Goal: Task Accomplishment & Management: Manage account settings

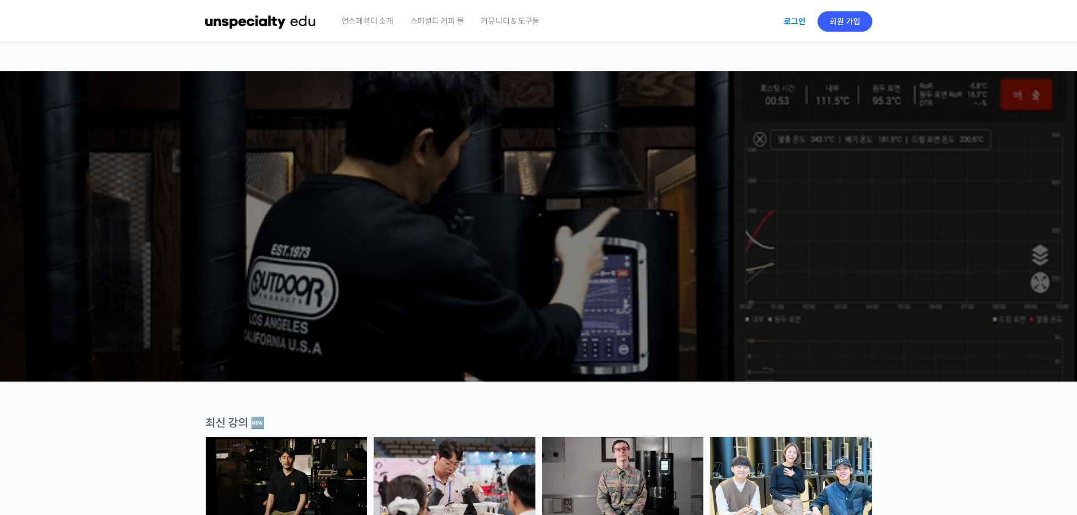
click at [795, 32] on link "로그인" at bounding box center [795, 21] width 36 height 26
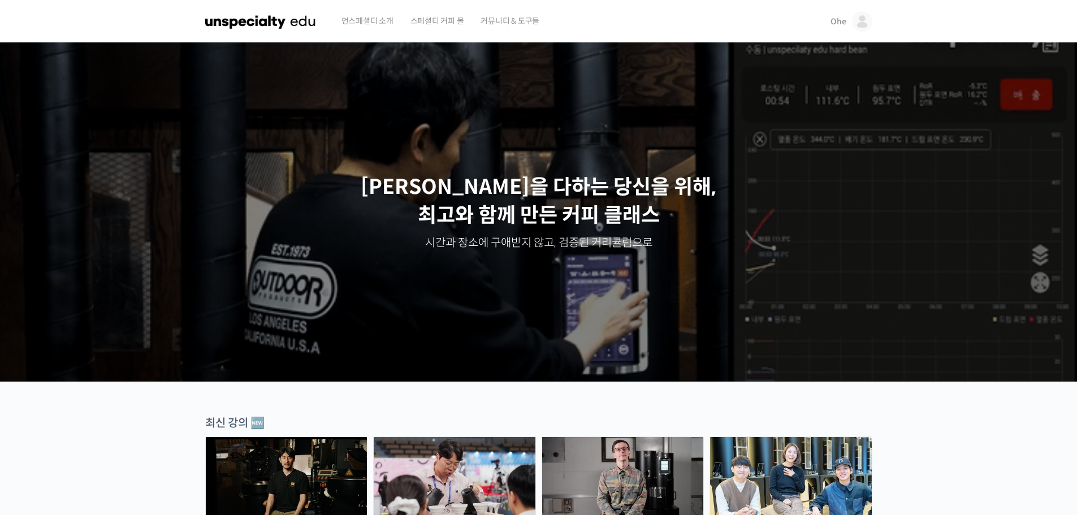
click at [840, 29] on link "Ohe" at bounding box center [851, 21] width 41 height 43
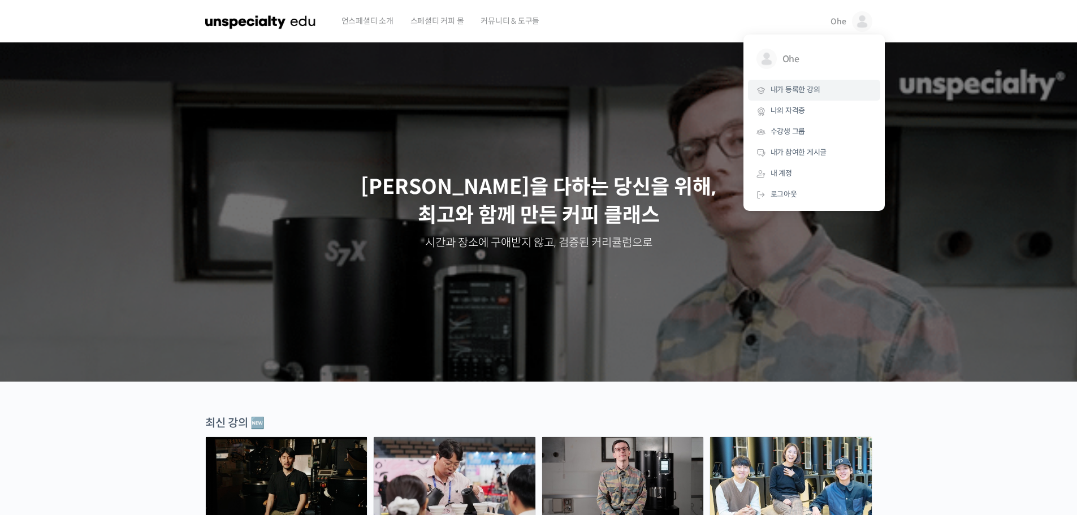
click at [795, 83] on link "내가 등록한 강의" at bounding box center [814, 90] width 132 height 21
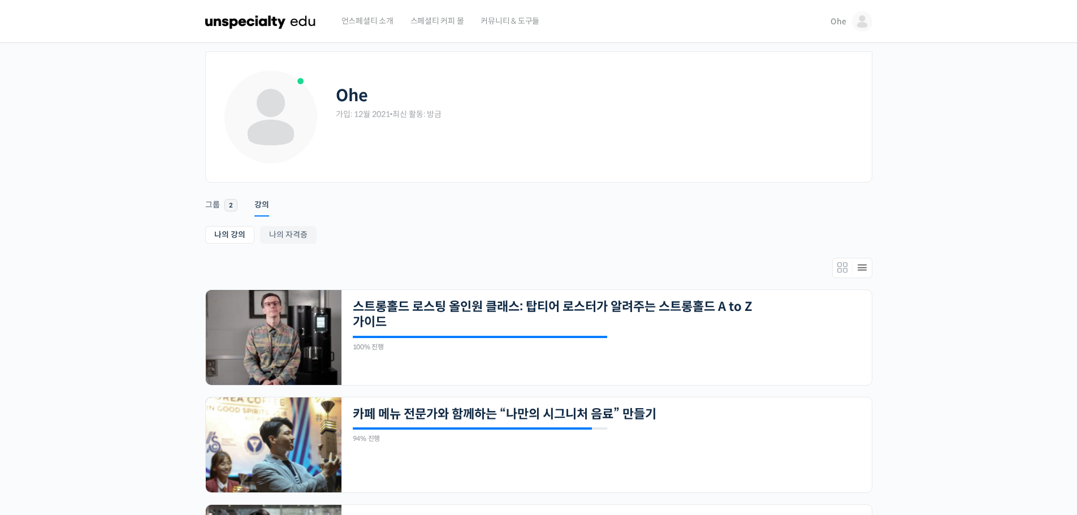
click at [852, 23] on link "Ohe" at bounding box center [851, 21] width 41 height 43
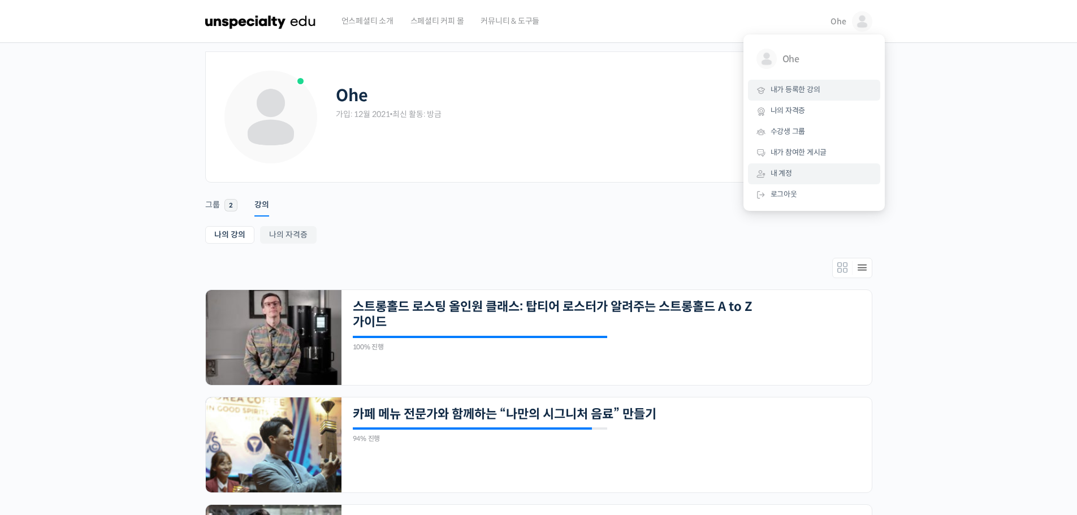
click at [830, 167] on link "내 계정" at bounding box center [814, 173] width 132 height 21
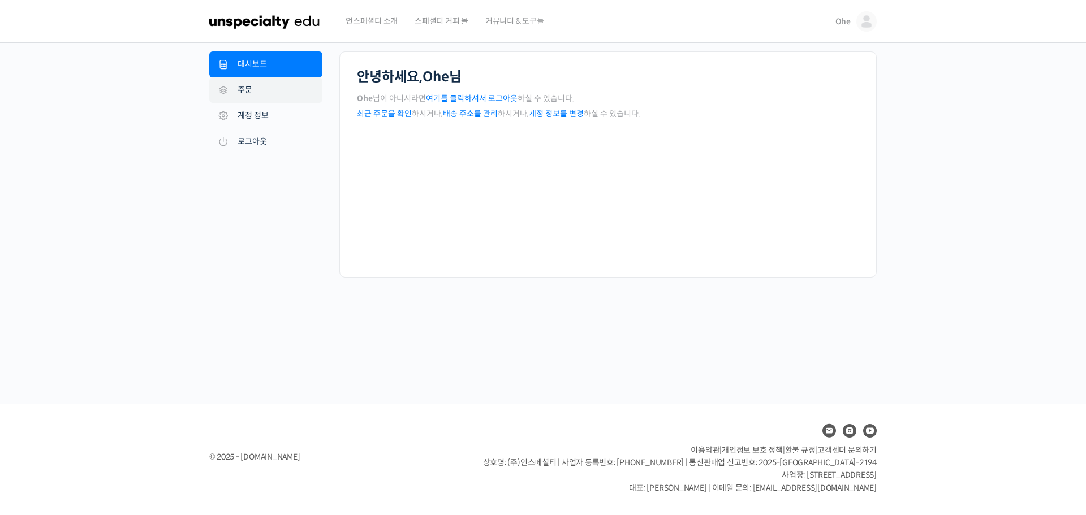
click at [272, 99] on link "주문" at bounding box center [265, 90] width 113 height 26
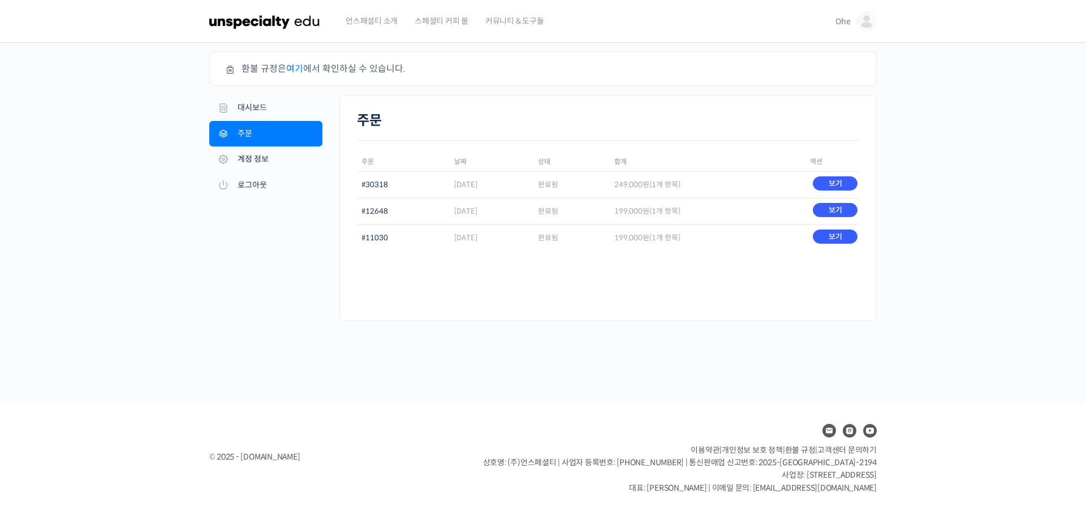
drag, startPoint x: 425, startPoint y: 184, endPoint x: 511, endPoint y: 193, distance: 85.9
click at [511, 193] on tr "#30318 [DATE] 완료됨 249,000 원 (1개 항목) 보기" at bounding box center [608, 184] width 502 height 27
click at [511, 193] on td "[DATE]" at bounding box center [492, 184] width 84 height 27
click at [850, 183] on link "보기" at bounding box center [835, 183] width 45 height 14
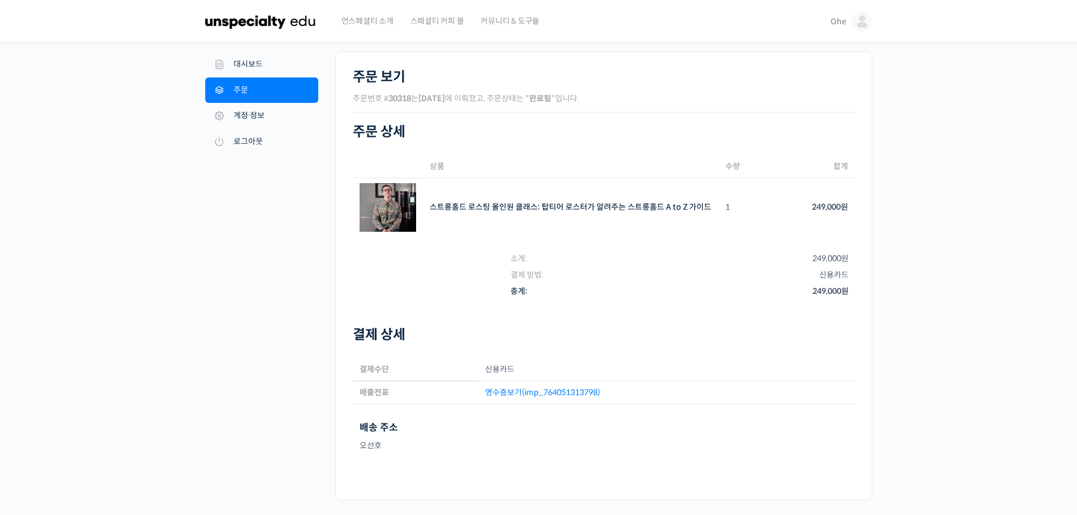
click at [744, 316] on section "주문 상세 상품 수량 합계 스트롱홀드 로스팅 올인원 클래스: 탑티어 로스터가 알려주는 스트롱홀드 A to Z 가이드 SKU: N/A 1 249…" at bounding box center [604, 264] width 502 height 281
click at [598, 395] on link "영수증보기(imp_764051313798)" at bounding box center [542, 392] width 115 height 10
